Goal: Transaction & Acquisition: Purchase product/service

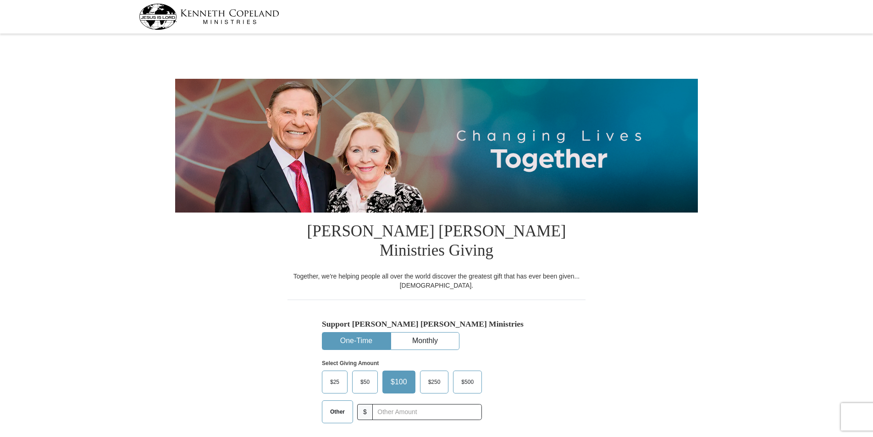
select select "AZ"
click at [470, 376] on span "$500" at bounding box center [468, 383] width 22 height 14
click at [0, 0] on input "$500" at bounding box center [0, 0] width 0 height 0
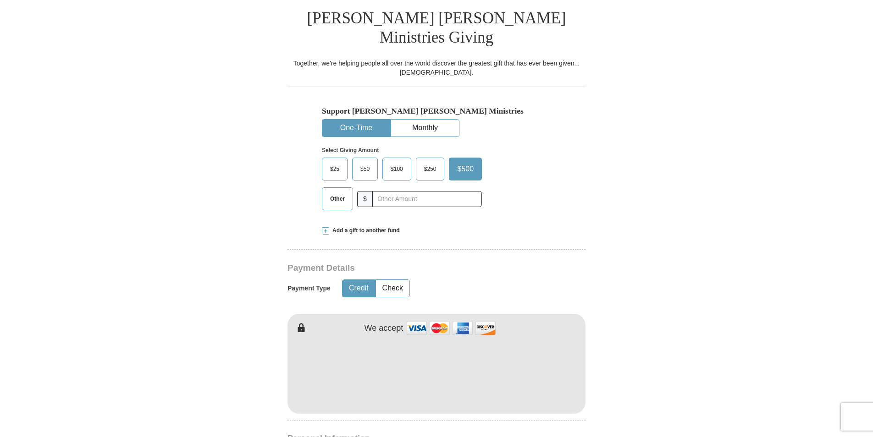
scroll to position [229, 0]
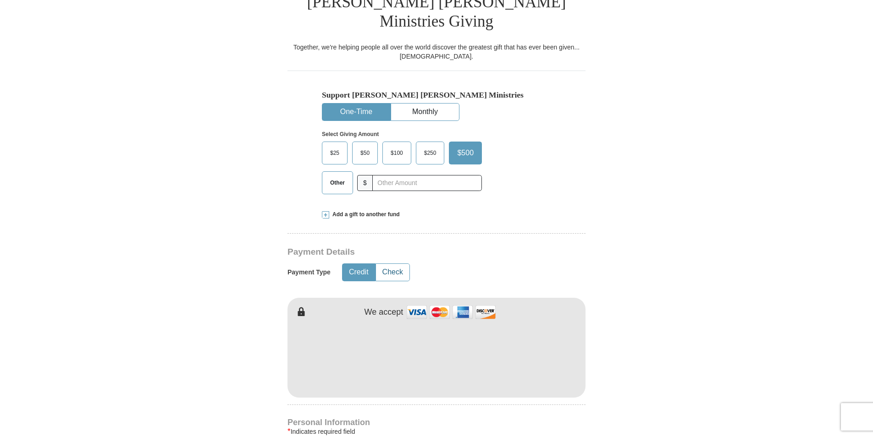
click at [386, 264] on button "Check" at bounding box center [392, 272] width 33 height 17
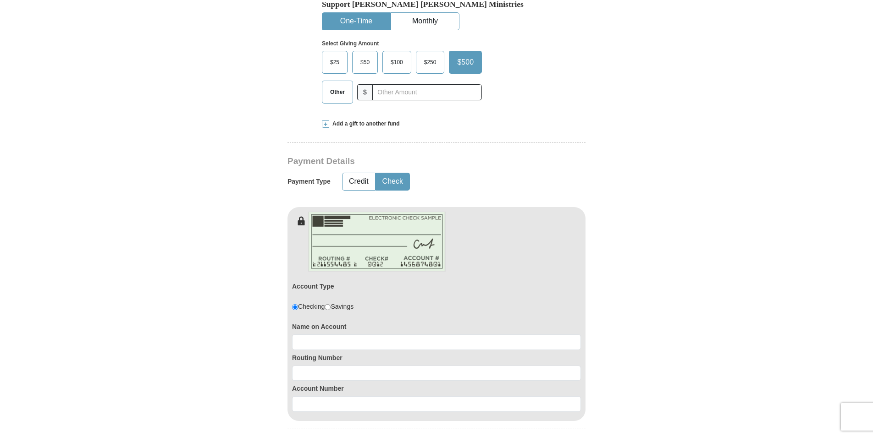
scroll to position [321, 0]
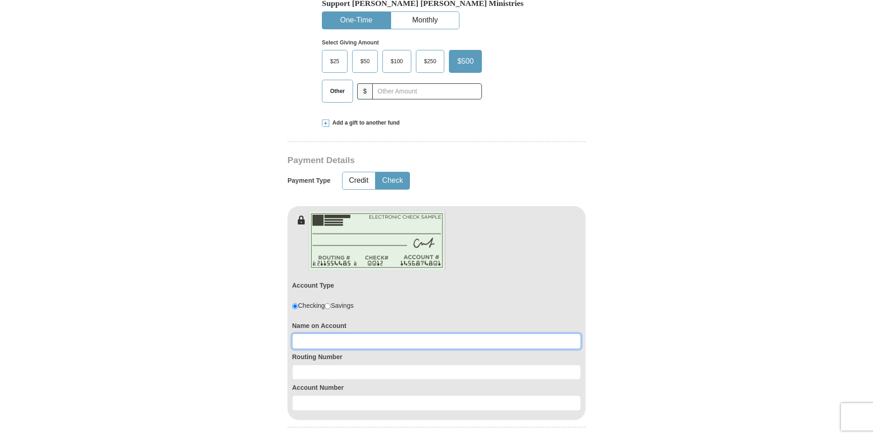
click at [311, 334] on input at bounding box center [436, 342] width 289 height 16
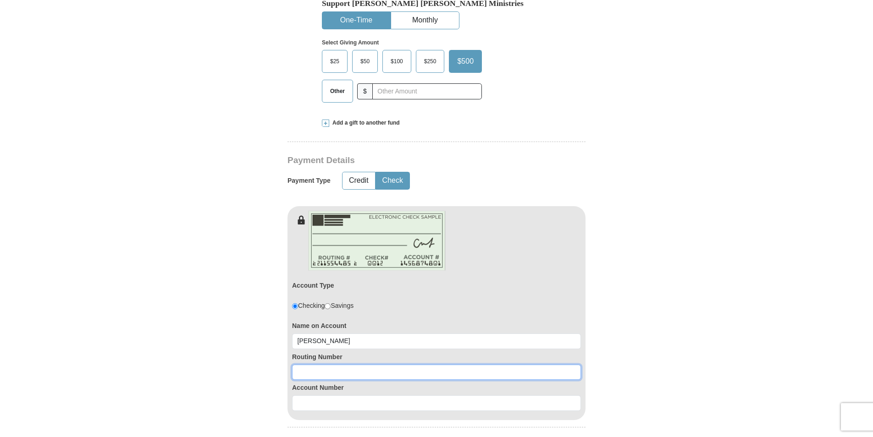
click at [310, 365] on input at bounding box center [436, 373] width 289 height 16
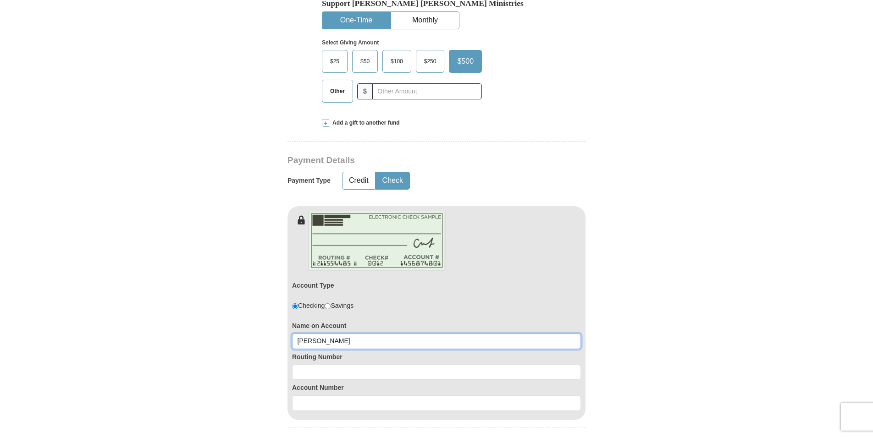
click at [351, 334] on input "[PERSON_NAME]" at bounding box center [436, 342] width 289 height 16
type input "[PERSON_NAME]"
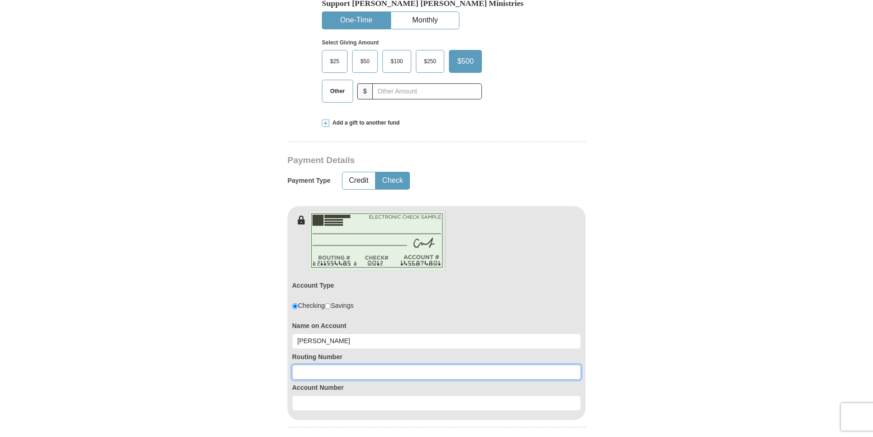
click at [315, 365] on input at bounding box center [436, 373] width 289 height 16
type input "322174588"
click at [327, 396] on input at bounding box center [436, 404] width 289 height 16
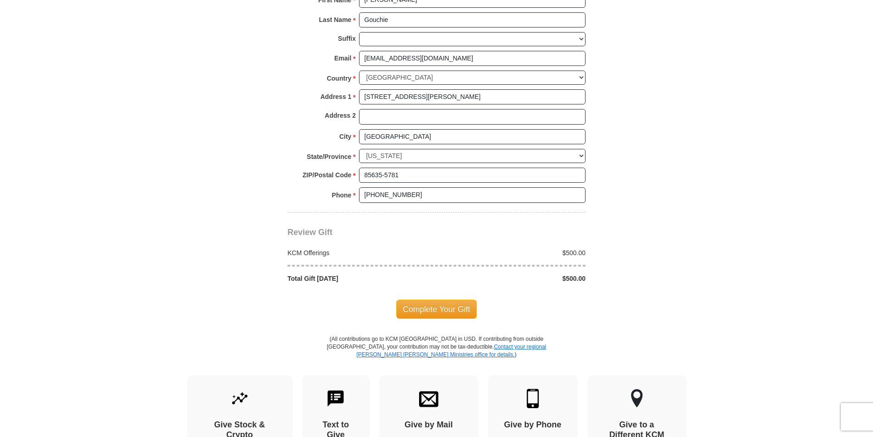
scroll to position [780, 0]
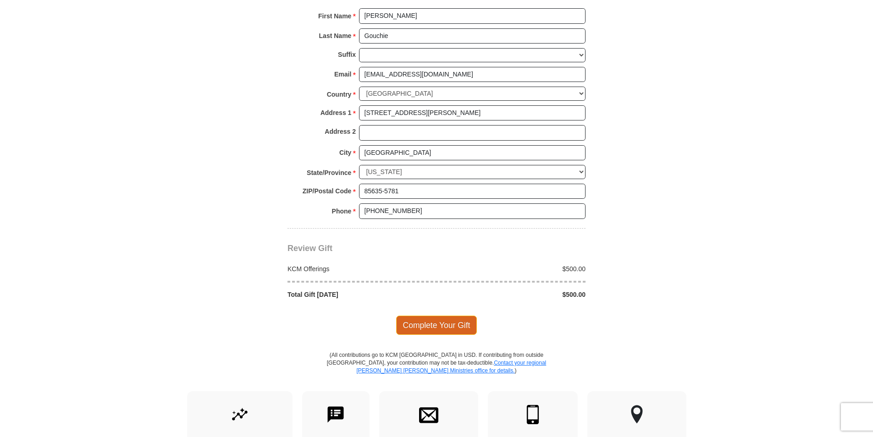
type input "55646"
drag, startPoint x: 429, startPoint y: 304, endPoint x: 433, endPoint y: 305, distance: 4.7
click at [432, 316] on span "Complete Your Gift" at bounding box center [436, 325] width 81 height 19
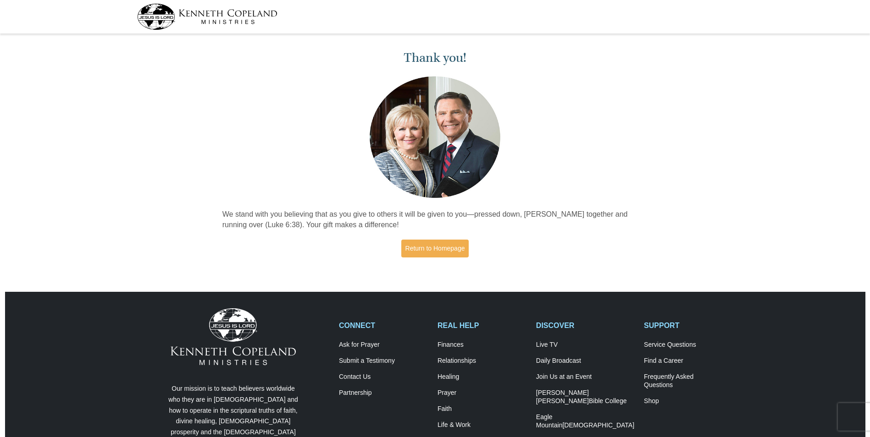
click at [157, 12] on img at bounding box center [207, 17] width 140 height 26
